Goal: Check status: Check status

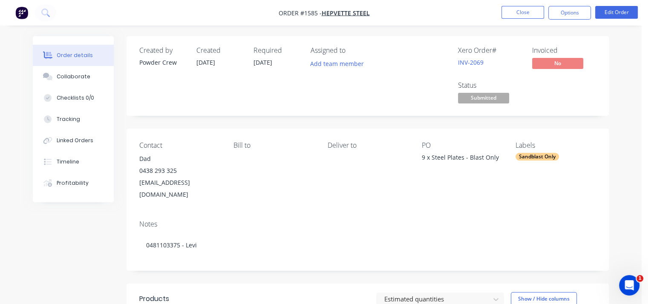
click at [349, 146] on div "Deliver to" at bounding box center [368, 145] width 81 height 8
click at [521, 11] on button "Close" at bounding box center [522, 12] width 43 height 13
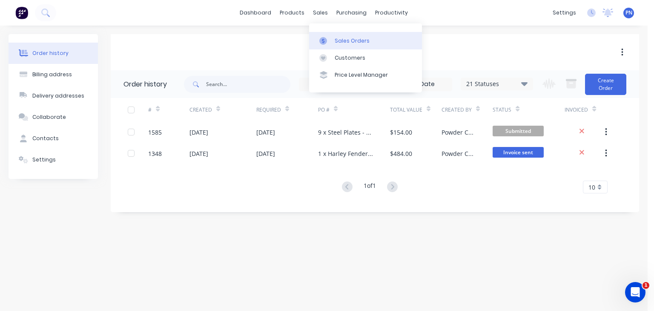
click at [338, 39] on div "Sales Orders" at bounding box center [352, 41] width 35 height 8
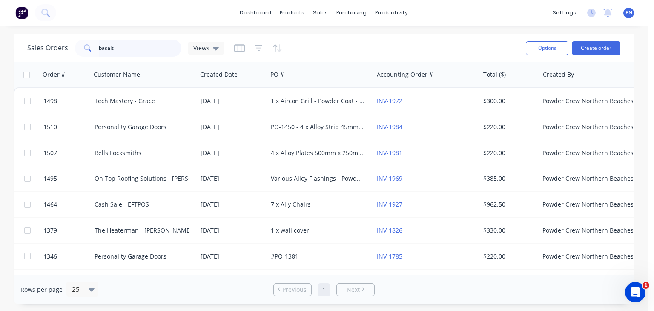
click at [107, 48] on input "basalt" at bounding box center [140, 48] width 83 height 17
type input "1580"
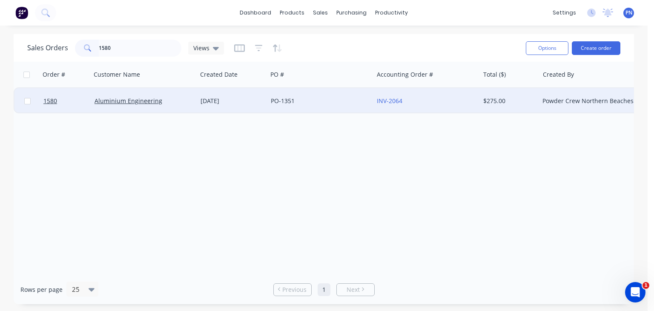
click at [203, 105] on div "[DATE]" at bounding box center [232, 101] width 70 height 26
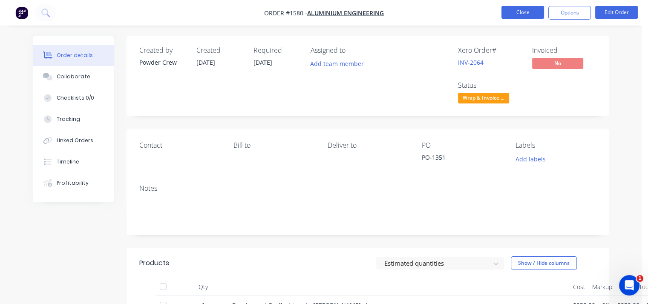
click at [519, 13] on button "Close" at bounding box center [522, 12] width 43 height 13
